Goal: Task Accomplishment & Management: Complete application form

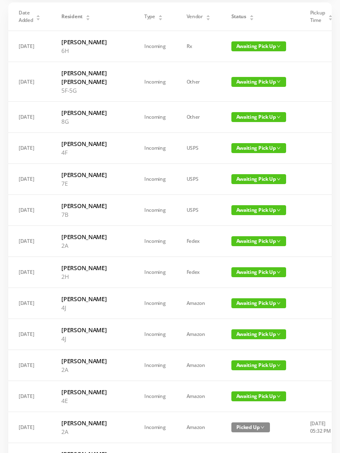
scroll to position [76, 0]
click at [231, 184] on span "Awaiting Pick Up" at bounding box center [258, 179] width 55 height 10
click at [230, 231] on link "Picked Up" at bounding box center [237, 230] width 54 height 13
click at [237, 246] on span "Awaiting Pick Up" at bounding box center [258, 241] width 55 height 10
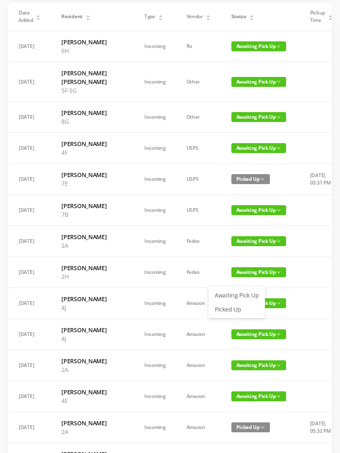
click at [229, 309] on link "Picked Up" at bounding box center [237, 309] width 54 height 13
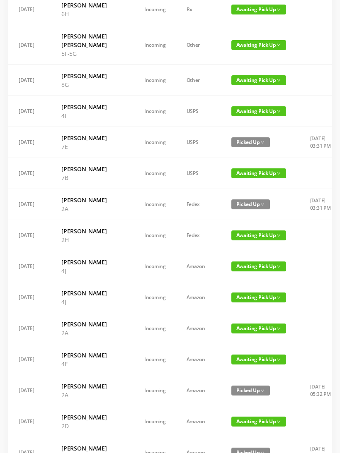
scroll to position [113, 0]
click at [231, 272] on span "Awaiting Pick Up" at bounding box center [258, 267] width 55 height 10
click at [228, 352] on link "Picked Up" at bounding box center [237, 352] width 54 height 13
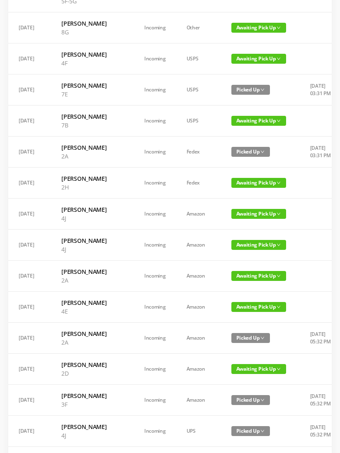
scroll to position [165, 0]
click at [233, 250] on span "Awaiting Pick Up" at bounding box center [258, 245] width 55 height 10
click at [232, 337] on link "Picked Up" at bounding box center [237, 339] width 54 height 13
click at [232, 281] on span "Awaiting Pick Up" at bounding box center [258, 276] width 55 height 10
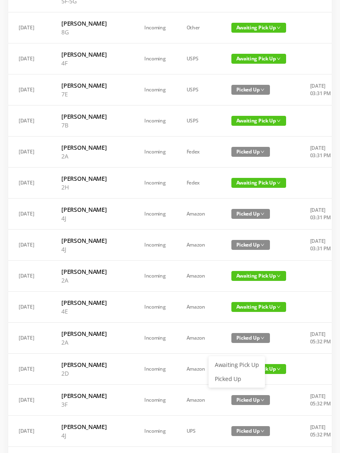
click at [232, 376] on link "Picked Up" at bounding box center [237, 379] width 54 height 13
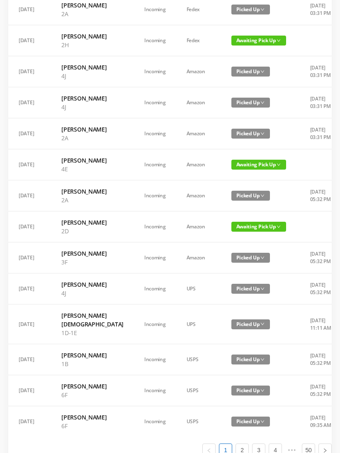
scroll to position [306, 0]
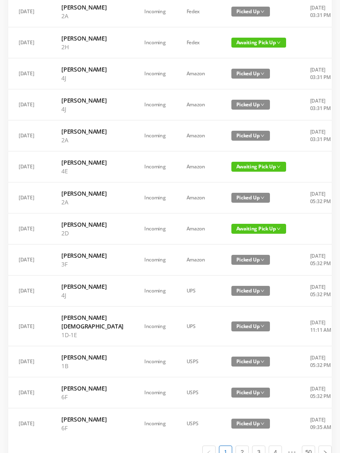
click at [231, 234] on span "Awaiting Pick Up" at bounding box center [258, 229] width 55 height 10
click at [231, 360] on link "Picked Up" at bounding box center [237, 358] width 54 height 13
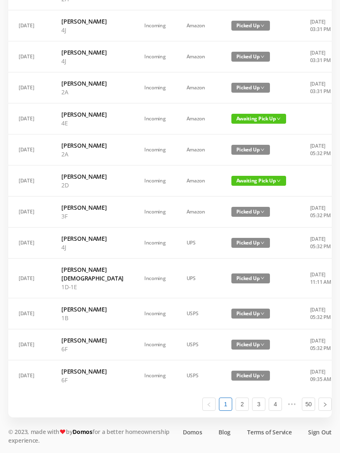
scroll to position [443, 0]
click at [247, 411] on li "2" at bounding box center [241, 404] width 13 height 13
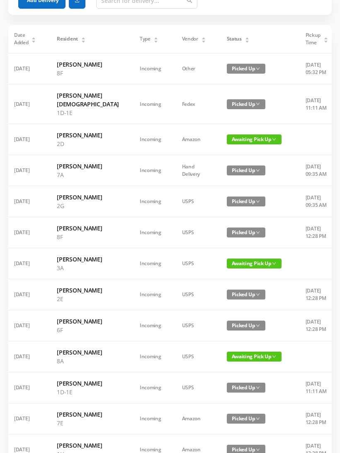
scroll to position [53, 0]
click at [236, 145] on span "Awaiting Pick Up" at bounding box center [254, 140] width 55 height 10
click at [224, 182] on link "Picked Up" at bounding box center [228, 181] width 54 height 13
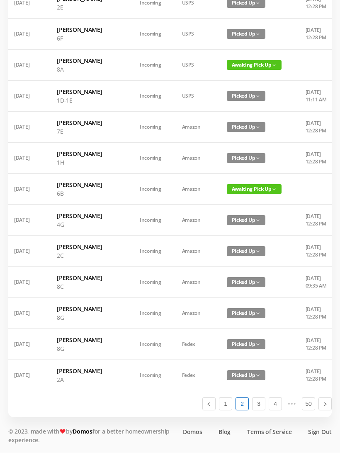
scroll to position [461, 0]
click at [263, 411] on link "3" at bounding box center [258, 404] width 12 height 12
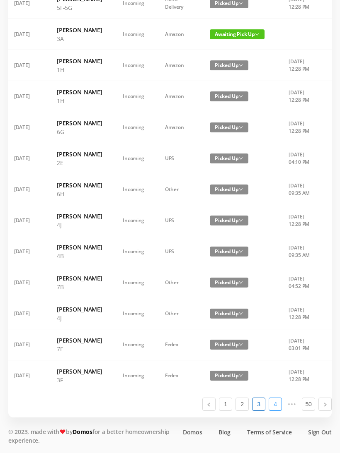
click at [279, 411] on link "4" at bounding box center [275, 404] width 12 height 12
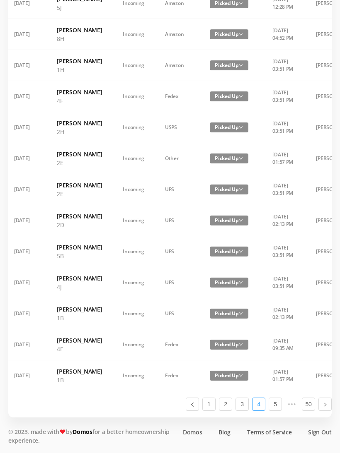
scroll to position [478, 0]
click at [214, 411] on link "1" at bounding box center [209, 404] width 12 height 12
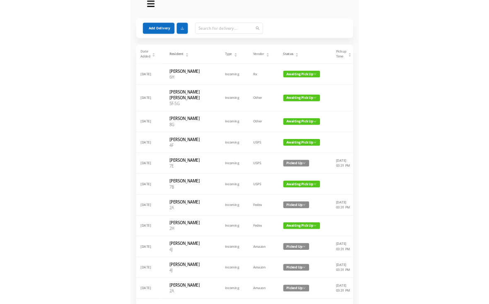
scroll to position [0, 0]
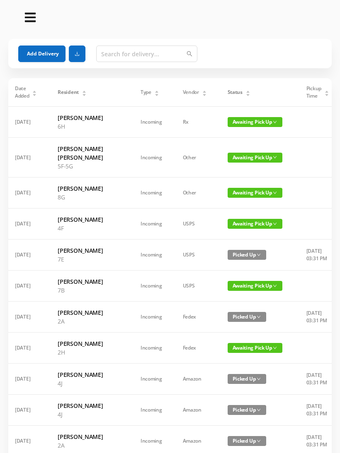
click at [228, 92] on div "Status" at bounding box center [238, 92] width 23 height 7
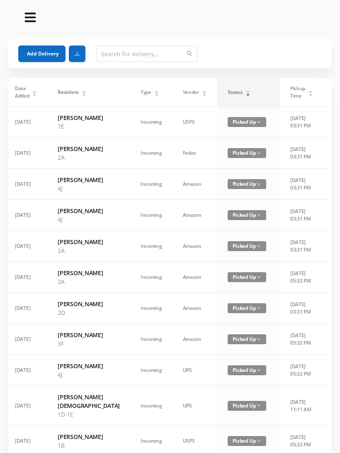
click at [228, 96] on div "Status" at bounding box center [238, 92] width 23 height 7
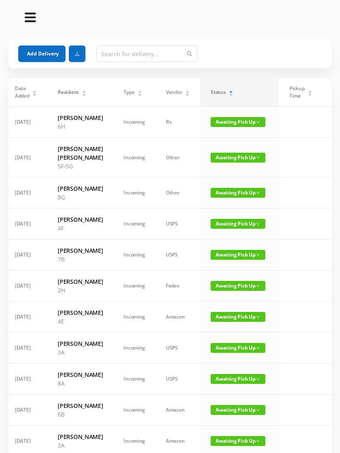
click at [35, 51] on button "Add Delivery" at bounding box center [41, 54] width 47 height 17
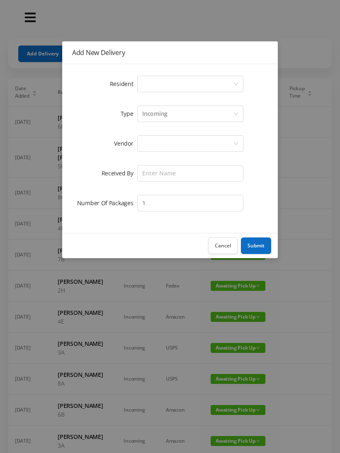
click at [169, 84] on div "Select a person" at bounding box center [187, 84] width 91 height 16
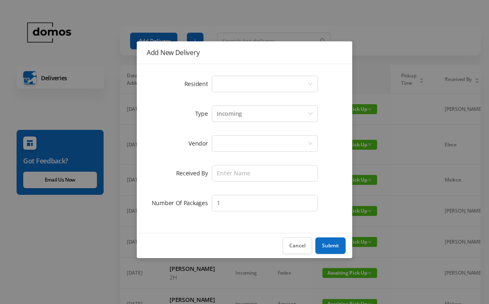
click at [272, 91] on div "Select a person" at bounding box center [262, 84] width 91 height 16
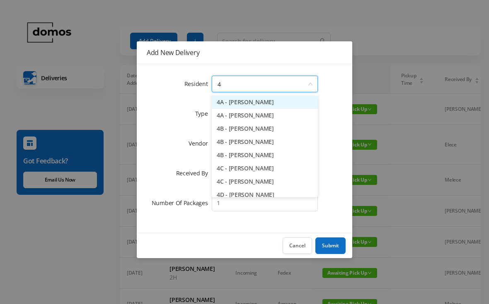
type input "4j"
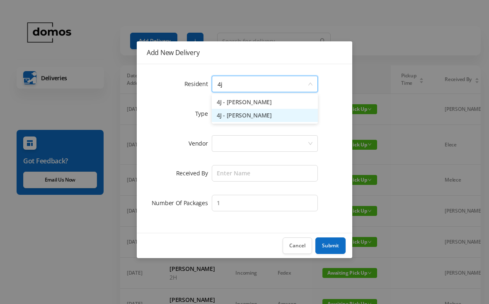
click at [267, 121] on li "4J - [PERSON_NAME]" at bounding box center [265, 115] width 106 height 13
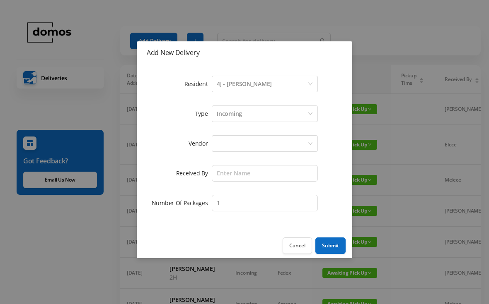
click at [272, 142] on div at bounding box center [262, 144] width 91 height 16
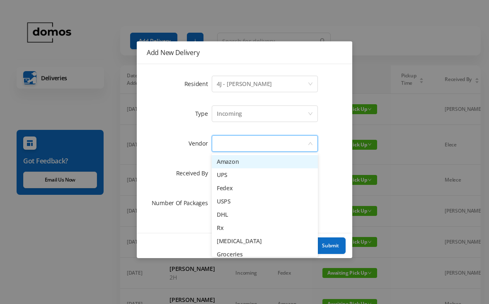
click at [246, 163] on li "Amazon" at bounding box center [265, 161] width 106 height 13
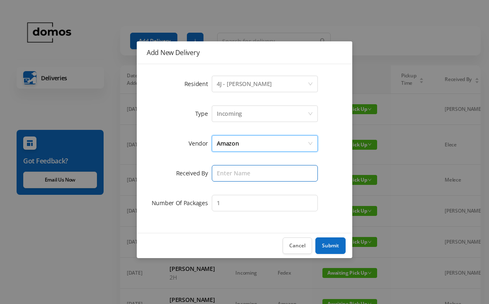
click at [254, 171] on input "text" at bounding box center [265, 173] width 106 height 17
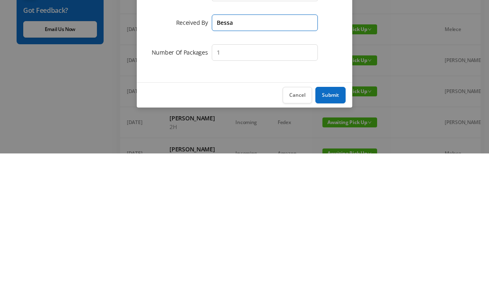
type input "Bessa"
click at [336, 238] on button "Submit" at bounding box center [330, 246] width 30 height 17
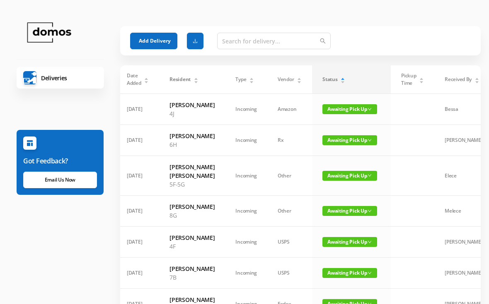
click at [150, 47] on button "Add Delivery" at bounding box center [153, 41] width 47 height 17
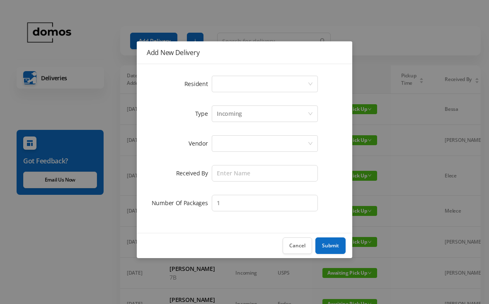
click at [260, 88] on div "Select a person" at bounding box center [262, 84] width 91 height 16
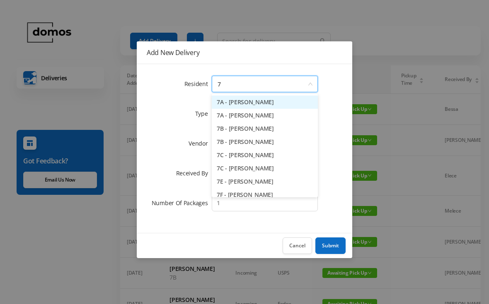
type input "7c"
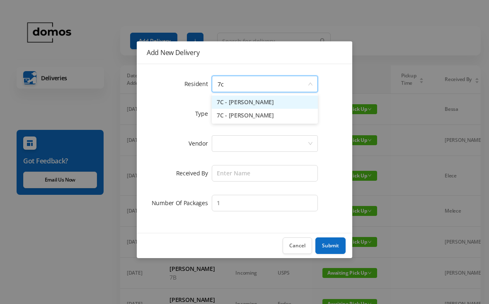
click at [262, 101] on li "7C - [PERSON_NAME]" at bounding box center [265, 102] width 106 height 13
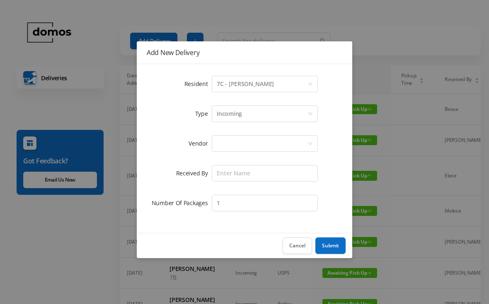
click at [260, 144] on div at bounding box center [262, 144] width 91 height 16
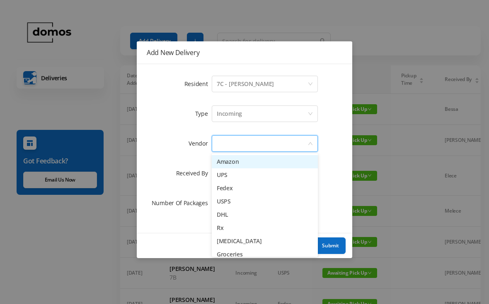
click at [244, 168] on li "Amazon" at bounding box center [265, 161] width 106 height 13
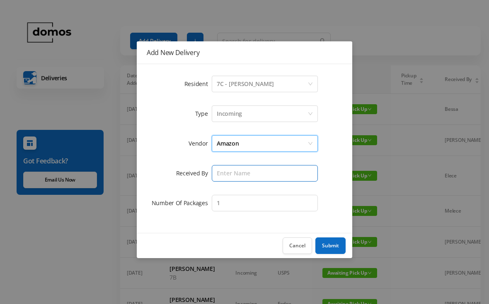
click at [262, 169] on input "text" at bounding box center [265, 173] width 106 height 17
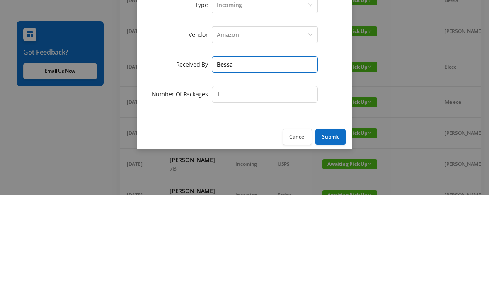
type input "Bessa"
click at [268, 195] on input "1" at bounding box center [265, 203] width 106 height 17
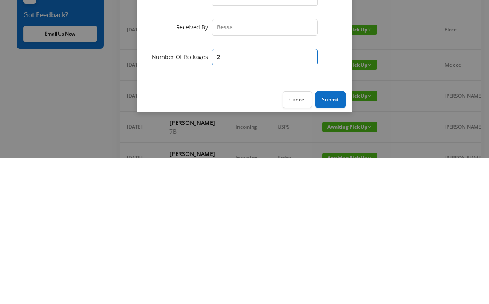
type input "2"
click at [333, 238] on button "Submit" at bounding box center [330, 246] width 30 height 17
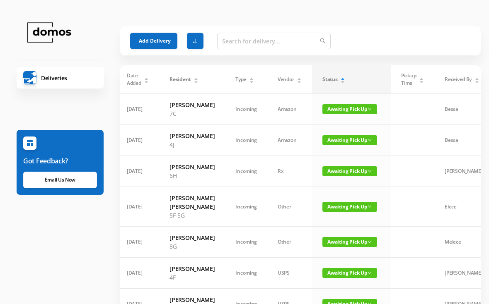
click at [153, 41] on button "Add Delivery" at bounding box center [153, 41] width 47 height 17
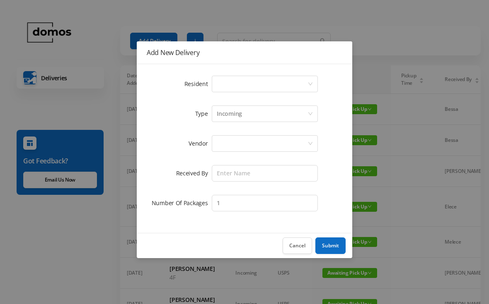
click at [266, 84] on div "Select a person" at bounding box center [262, 84] width 91 height 16
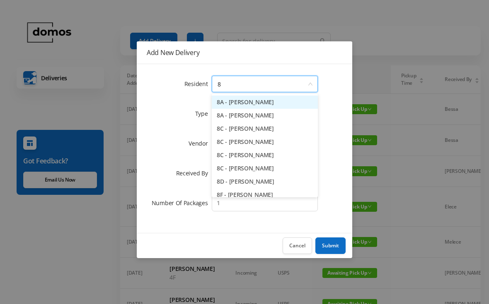
type input "8h"
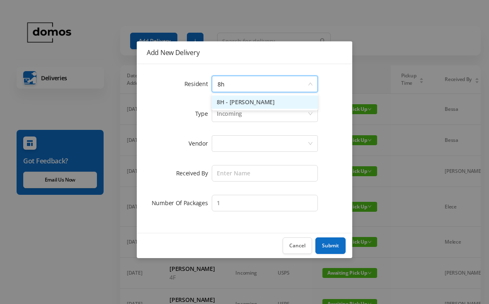
click at [261, 104] on li "8H - [PERSON_NAME]" at bounding box center [265, 102] width 106 height 13
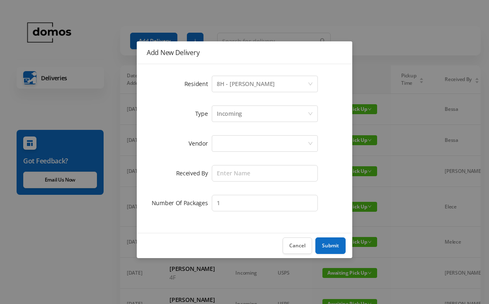
click at [256, 139] on div at bounding box center [262, 144] width 91 height 16
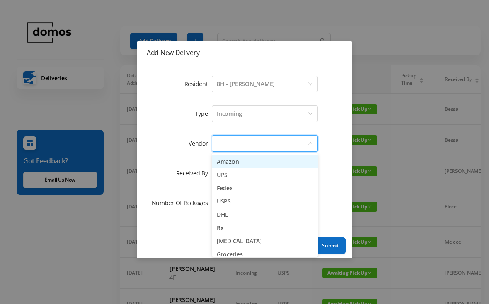
click at [236, 163] on li "Amazon" at bounding box center [265, 161] width 106 height 13
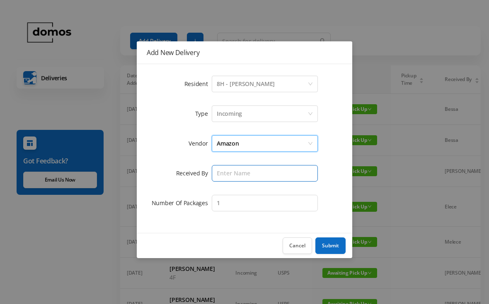
click at [257, 174] on input "text" at bounding box center [265, 173] width 106 height 17
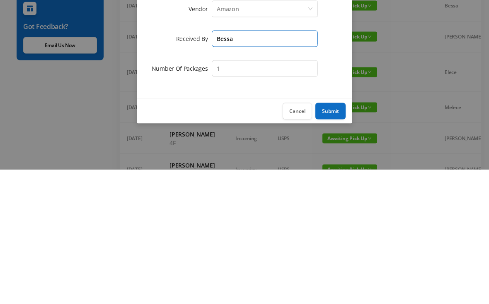
type input "Bessa"
click at [333, 238] on button "Submit" at bounding box center [330, 246] width 30 height 17
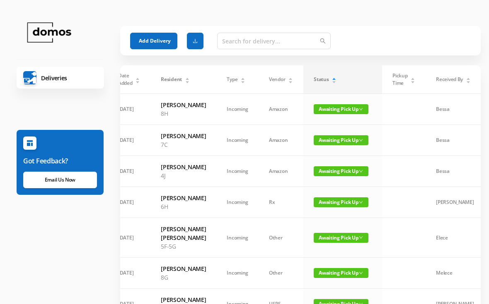
click at [162, 39] on button "Add Delivery" at bounding box center [153, 41] width 47 height 17
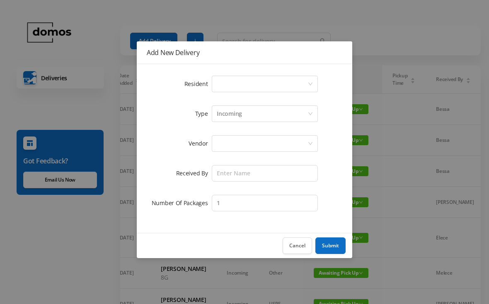
click at [252, 87] on div "Select a person" at bounding box center [262, 84] width 91 height 16
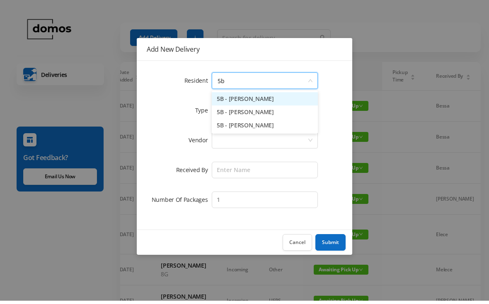
click at [295, 79] on input "5b" at bounding box center [262, 84] width 91 height 16
type input "5"
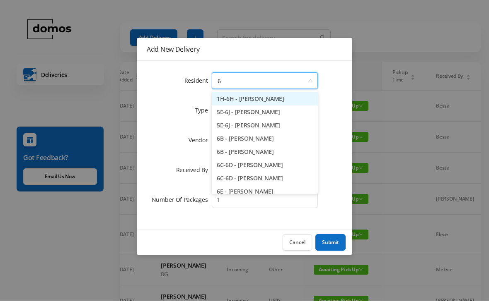
type input "6b"
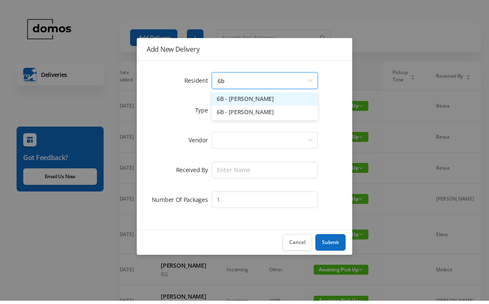
click at [257, 101] on li "6B - [PERSON_NAME]" at bounding box center [265, 102] width 106 height 13
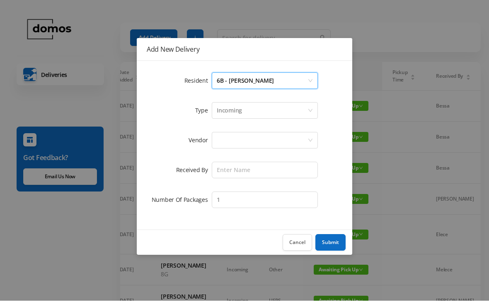
scroll to position [3, 0]
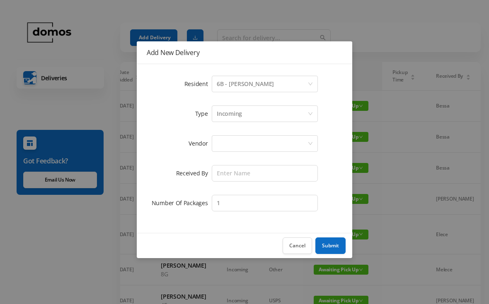
click at [258, 140] on div at bounding box center [262, 144] width 91 height 16
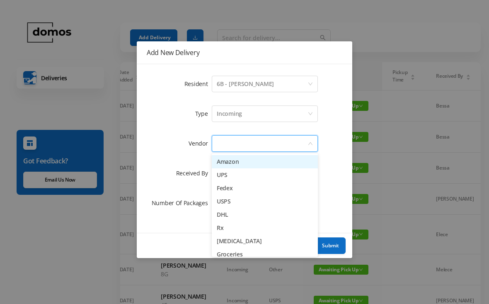
click at [251, 162] on li "Amazon" at bounding box center [265, 161] width 106 height 13
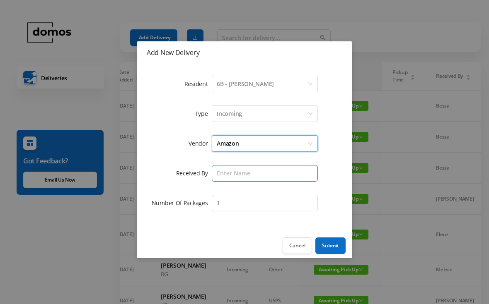
click at [268, 177] on input "text" at bounding box center [265, 173] width 106 height 17
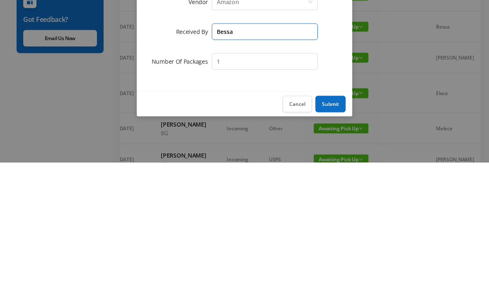
type input "Bessa"
click at [331, 238] on button "Submit" at bounding box center [330, 246] width 30 height 17
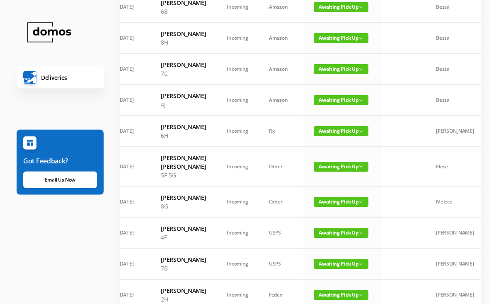
scroll to position [0, 0]
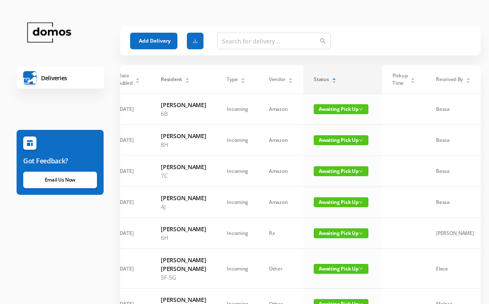
click at [165, 45] on button "Add Delivery" at bounding box center [153, 41] width 47 height 17
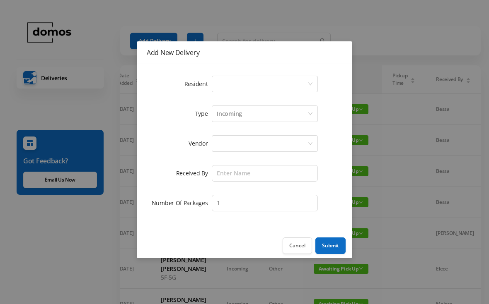
click at [246, 84] on div "Select a person" at bounding box center [262, 84] width 91 height 16
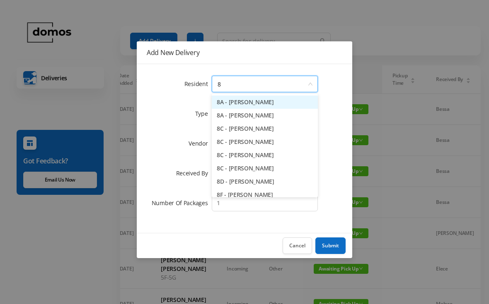
type input "8f"
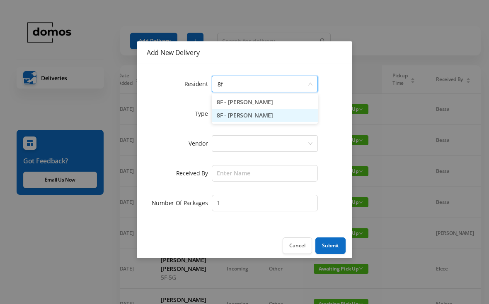
click at [254, 117] on li "8F - [PERSON_NAME]" at bounding box center [265, 115] width 106 height 13
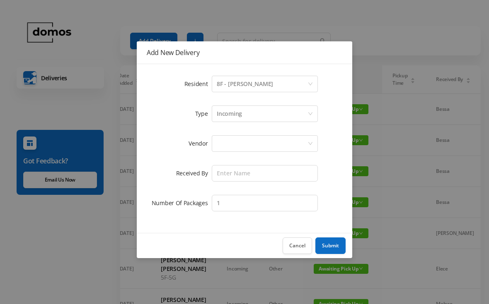
click at [247, 143] on div at bounding box center [262, 144] width 91 height 16
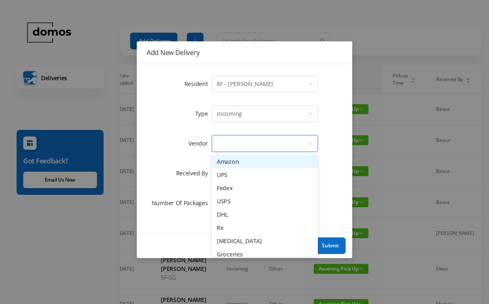
click at [239, 162] on li "Amazon" at bounding box center [265, 161] width 106 height 13
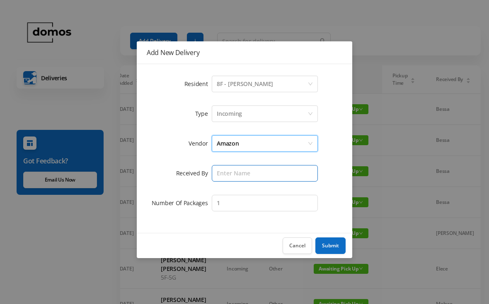
click at [250, 166] on input "text" at bounding box center [265, 173] width 106 height 17
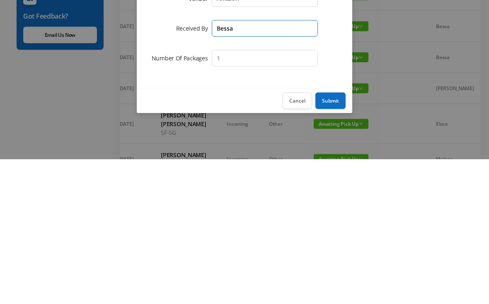
type input "Bessa"
click at [330, 238] on button "Submit" at bounding box center [330, 246] width 30 height 17
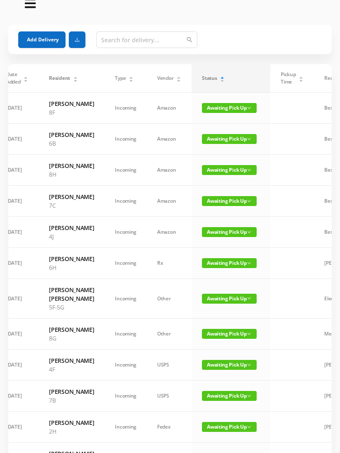
scroll to position [15, 0]
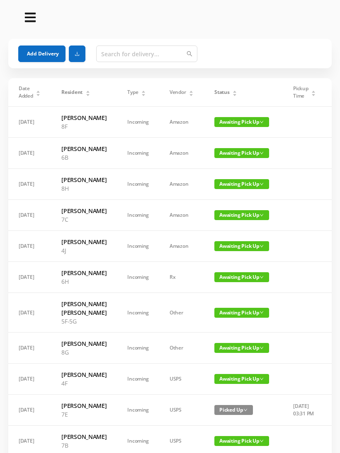
click at [232, 96] on div "Status" at bounding box center [225, 92] width 23 height 7
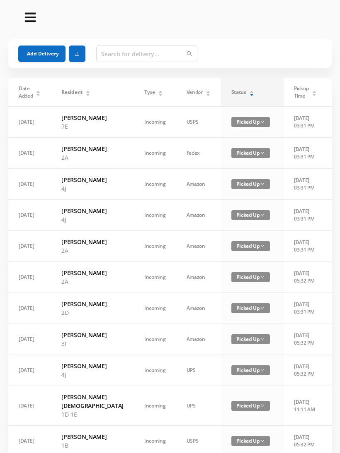
click at [233, 93] on div "Status" at bounding box center [242, 92] width 23 height 7
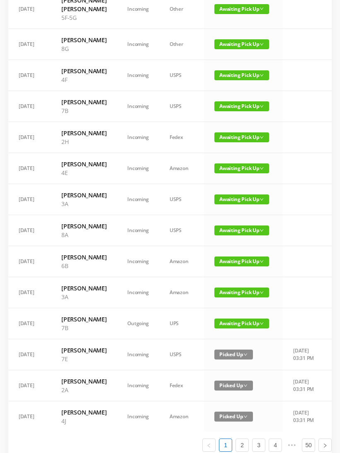
scroll to position [308, 0]
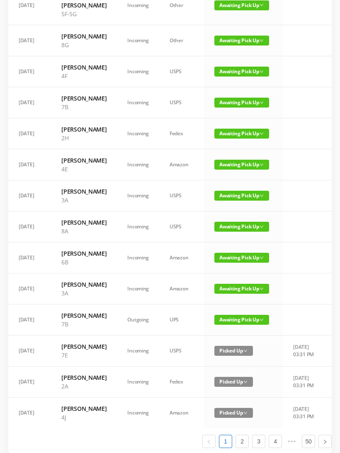
click at [239, 139] on span "Awaiting Pick Up" at bounding box center [241, 134] width 55 height 10
click at [237, 217] on link "Picked Up" at bounding box center [237, 219] width 54 height 13
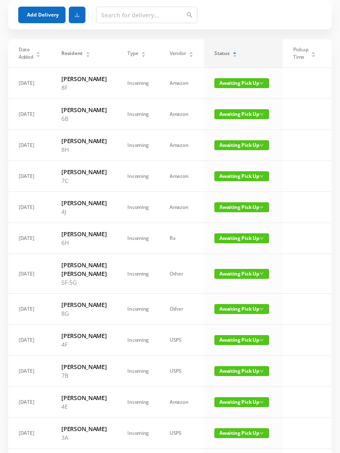
scroll to position [39, 0]
